Goal: Information Seeking & Learning: Learn about a topic

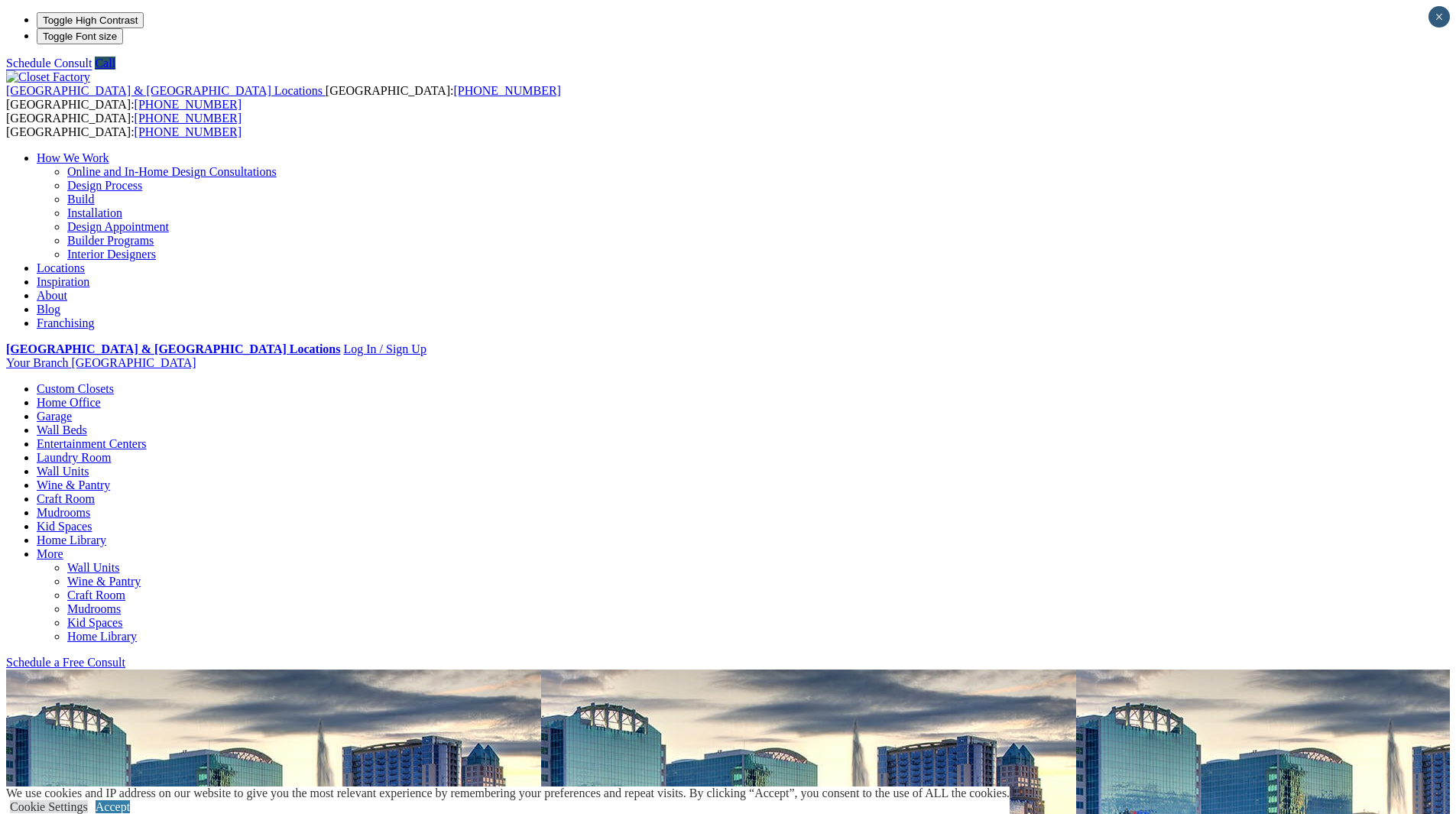
click at [95, 193] on link "Build" at bounding box center [80, 199] width 27 height 13
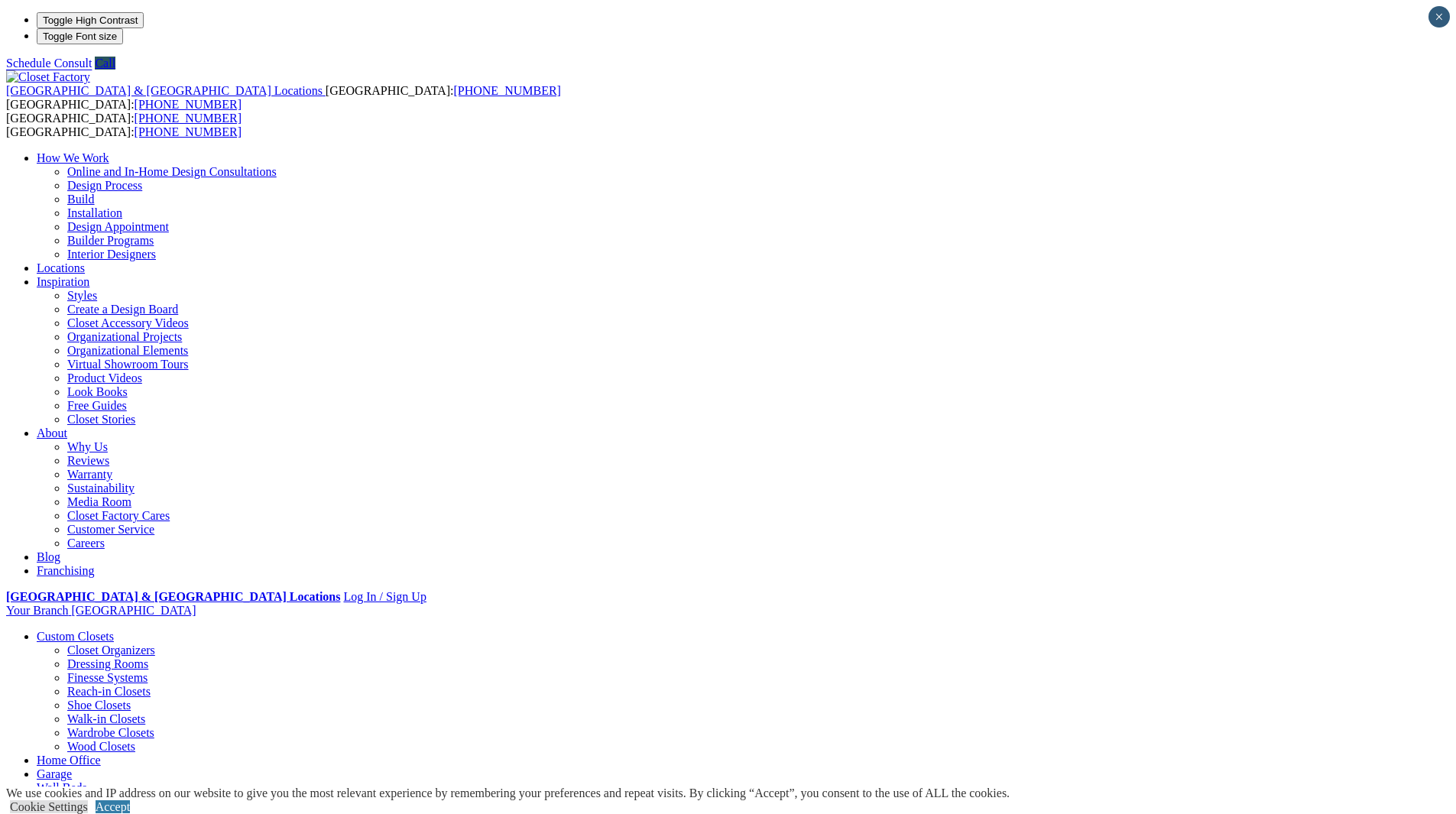
click at [142, 179] on link "Design Process" at bounding box center [104, 185] width 75 height 13
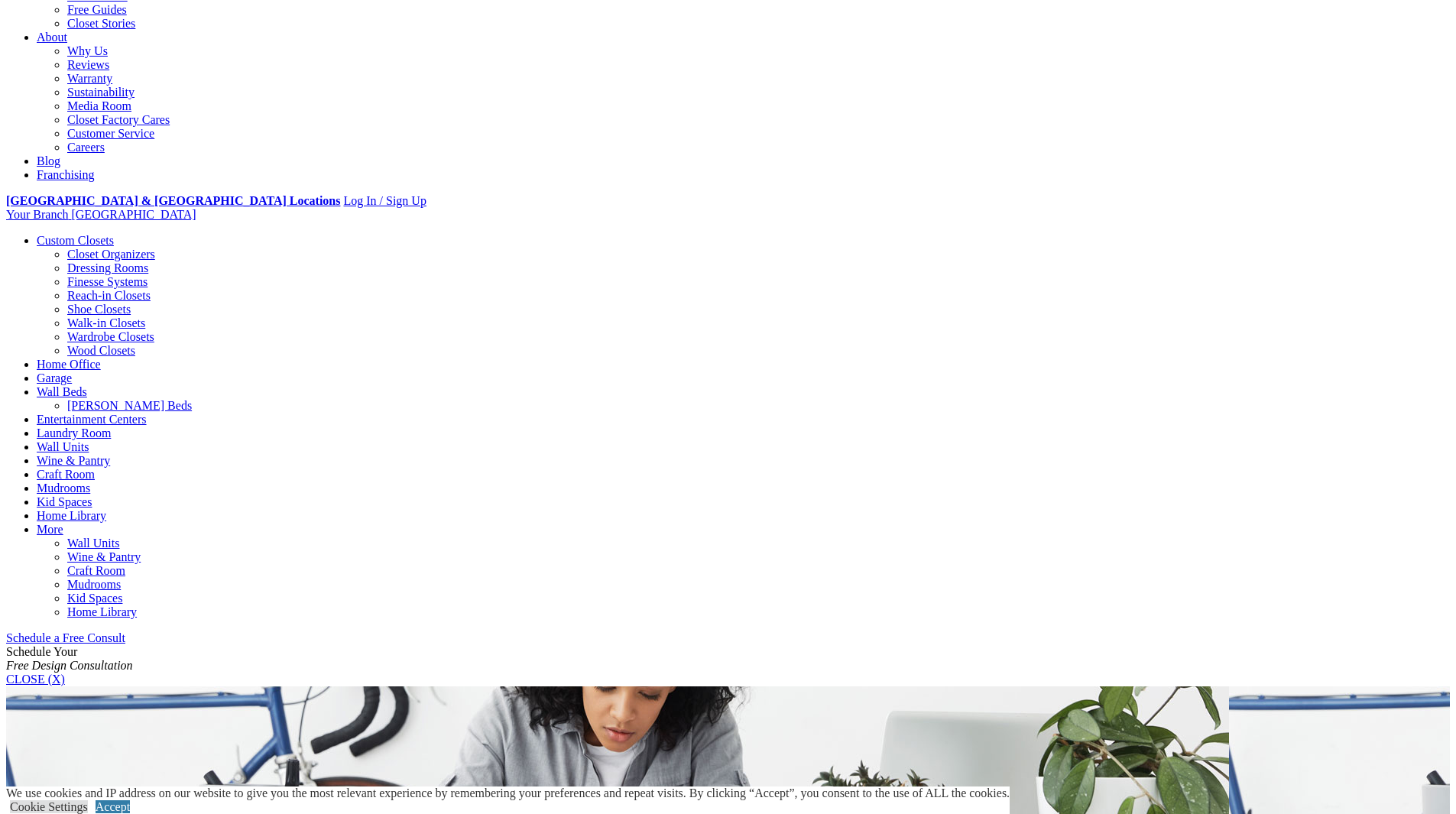
scroll to position [153, 0]
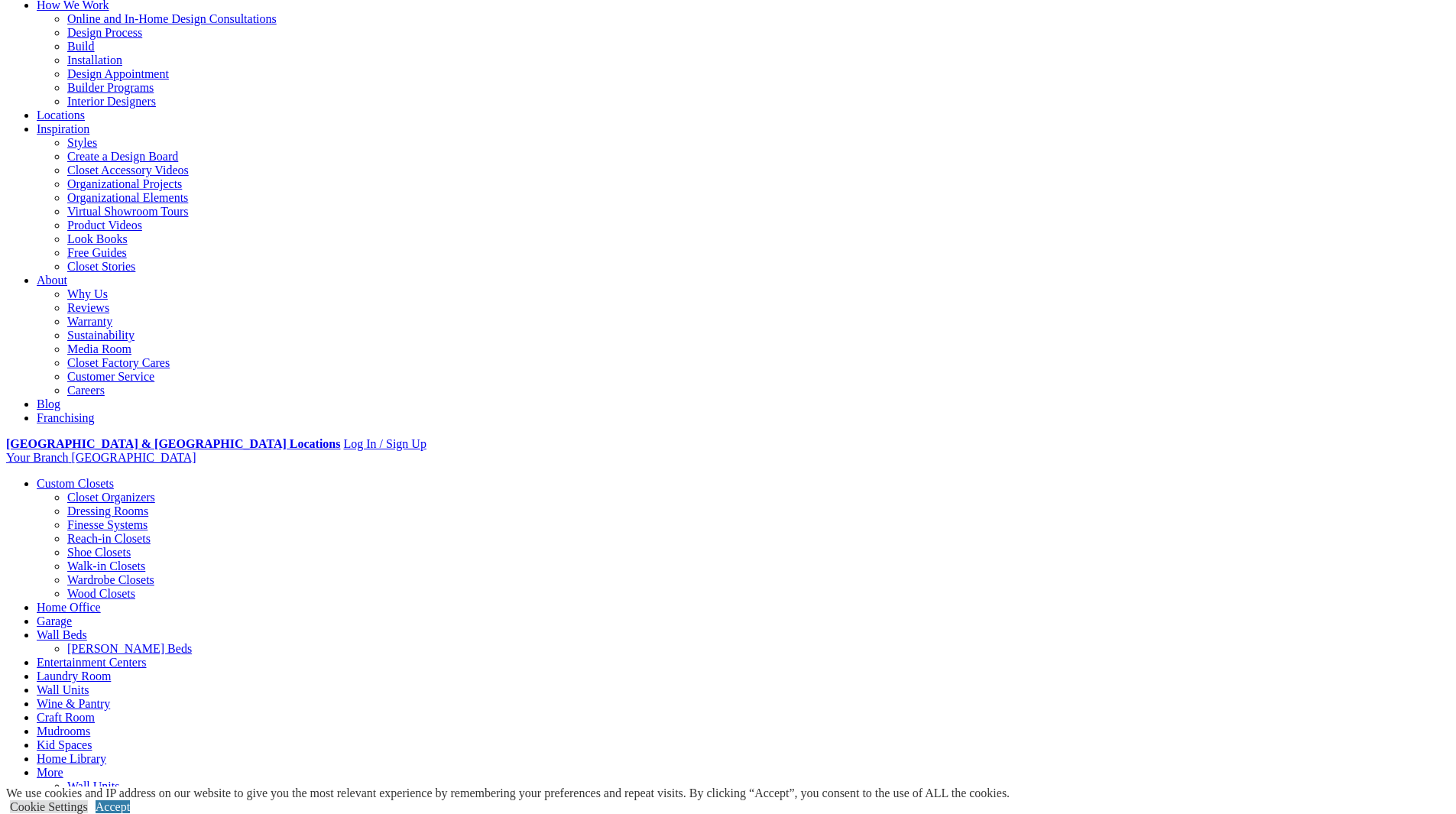
click at [146, 560] on link "Walk-in Closets" at bounding box center [106, 566] width 78 height 13
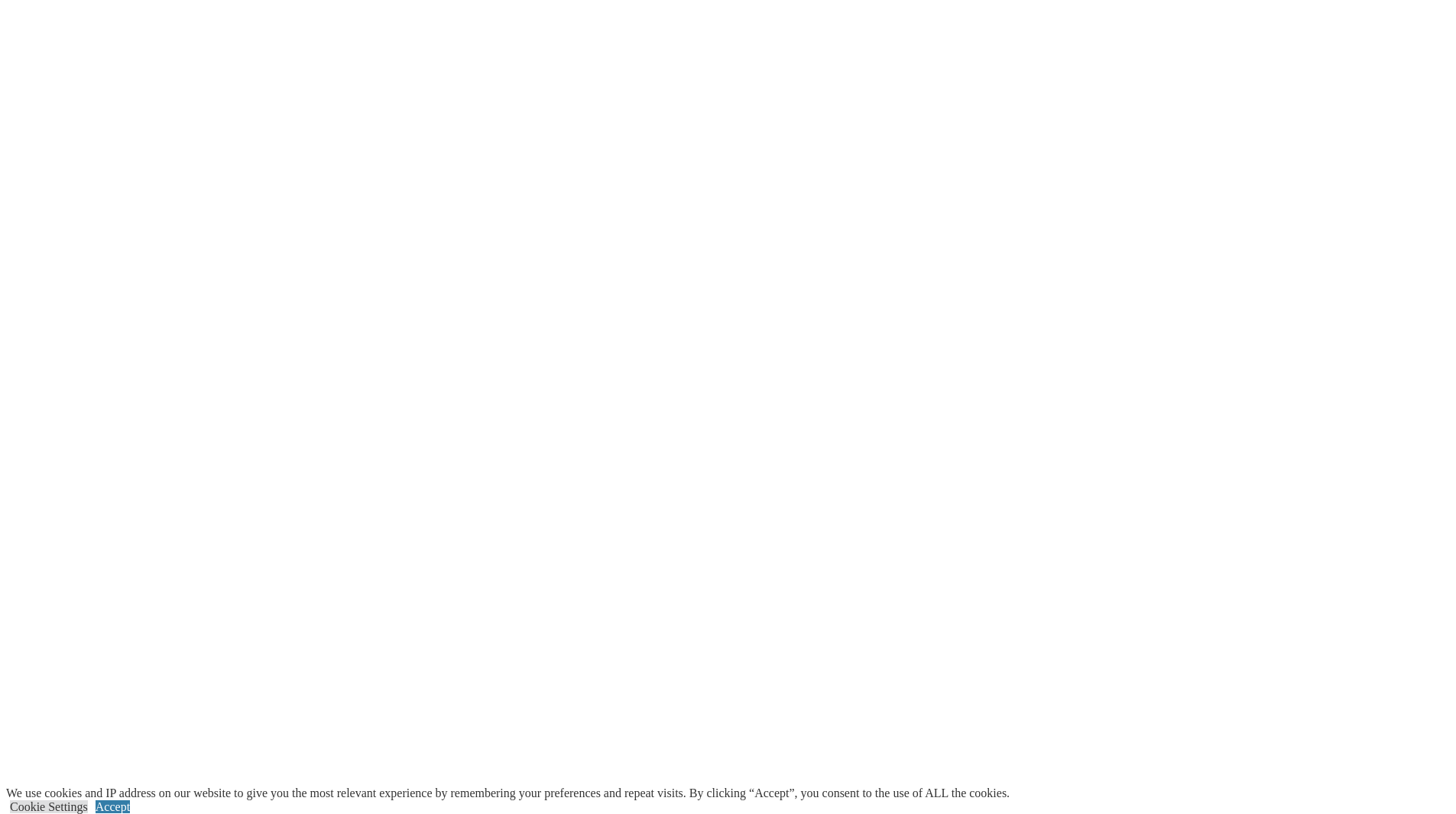
scroll to position [3746, 0]
